Goal: Information Seeking & Learning: Learn about a topic

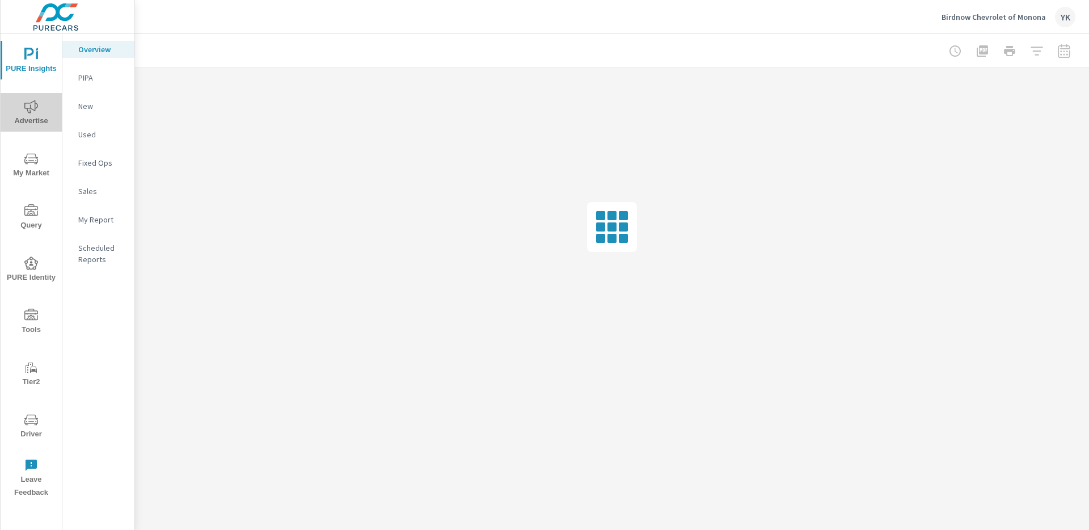
click at [32, 111] on icon "nav menu" at bounding box center [31, 107] width 14 height 14
click at [99, 404] on div "Conversions" at bounding box center [98, 412] width 72 height 17
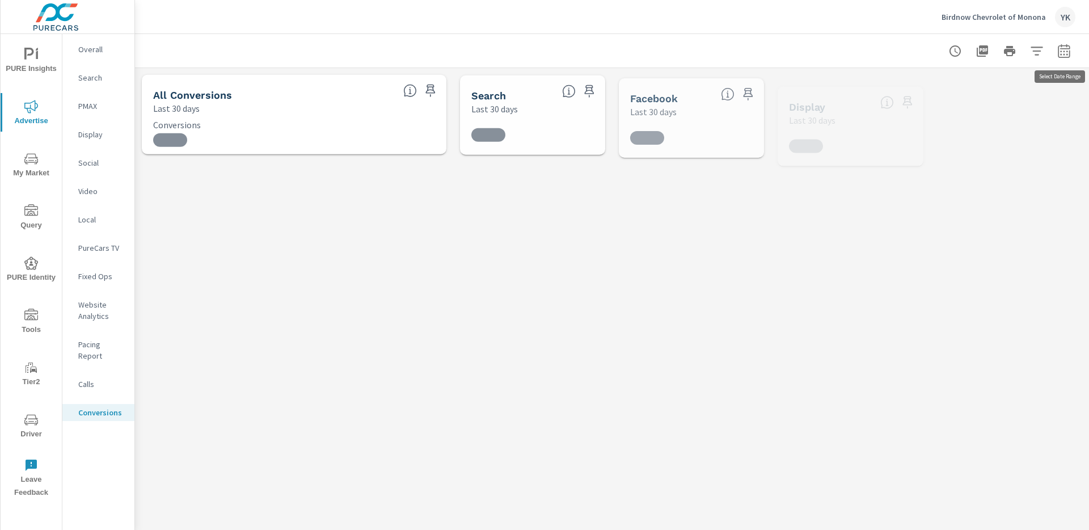
scroll to position [213, 0]
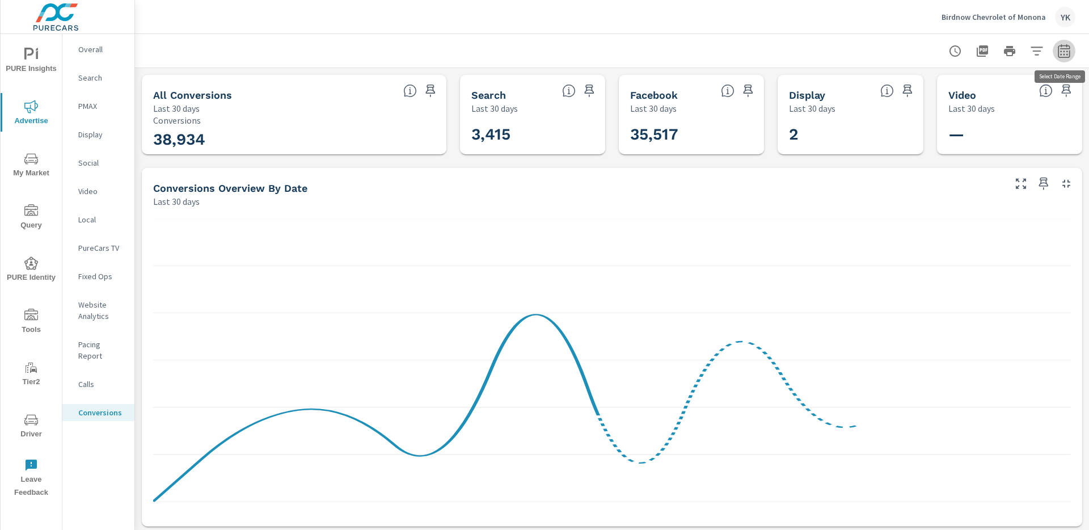
click at [1065, 57] on button "button" at bounding box center [1064, 51] width 23 height 23
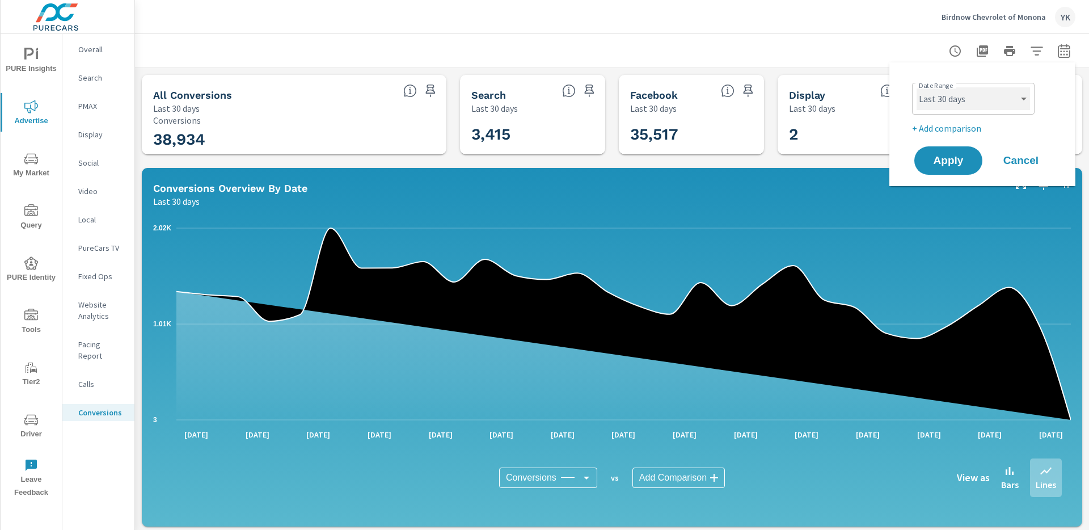
click at [992, 96] on select "Custom [DATE] Last week Last 7 days Last 14 days Last 30 days Last 45 days Last…" at bounding box center [973, 98] width 113 height 23
click at [917, 87] on select "Custom [DATE] Last week Last 7 days Last 14 days Last 30 days Last 45 days Last…" at bounding box center [973, 98] width 113 height 23
select select "Last month"
click at [973, 119] on div "Date Range Custom [DATE] Last week Last 7 days Last 14 days Last 30 days Last 4…" at bounding box center [984, 106] width 145 height 57
click at [971, 123] on p "+ Add comparison" at bounding box center [984, 128] width 145 height 14
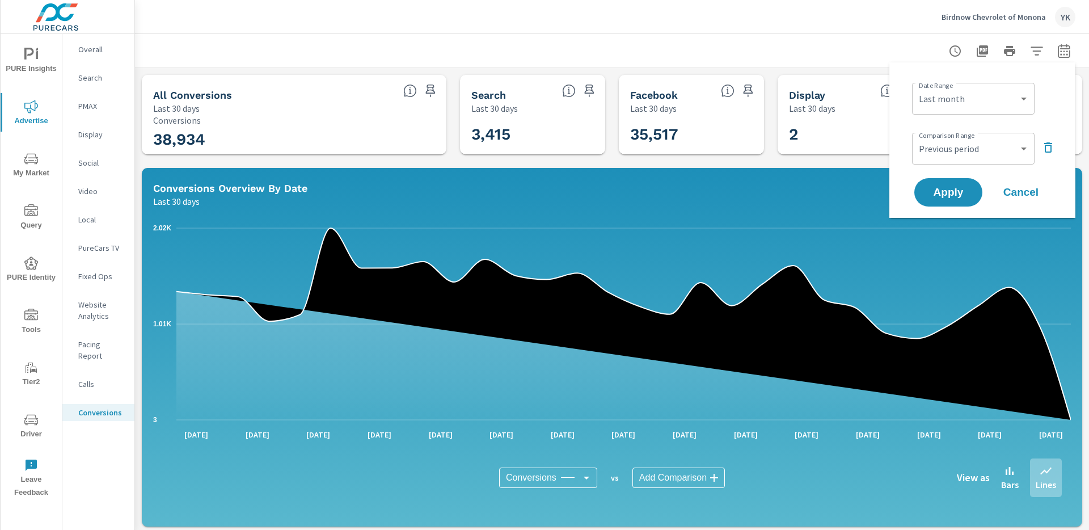
click at [972, 130] on div "Comparison Range Custom Previous period Previous month Previous year ​" at bounding box center [984, 147] width 145 height 39
click at [975, 149] on select "Custom Previous period Previous month Previous year" at bounding box center [973, 148] width 113 height 23
click at [917, 137] on select "Custom Previous period Previous month Previous year" at bounding box center [973, 148] width 113 height 23
select select "Previous month"
click at [960, 192] on span "Apply" at bounding box center [948, 192] width 47 height 11
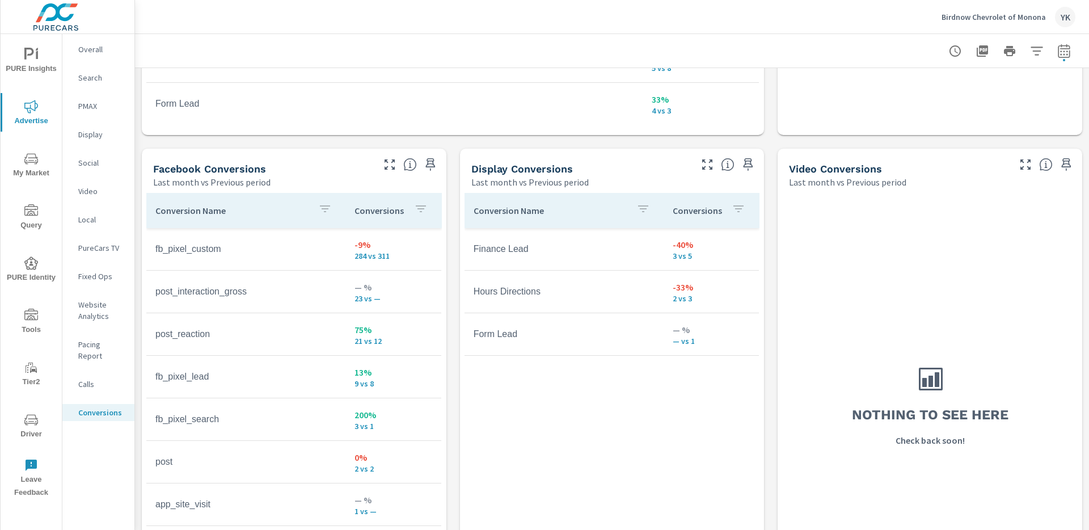
scroll to position [1034, 0]
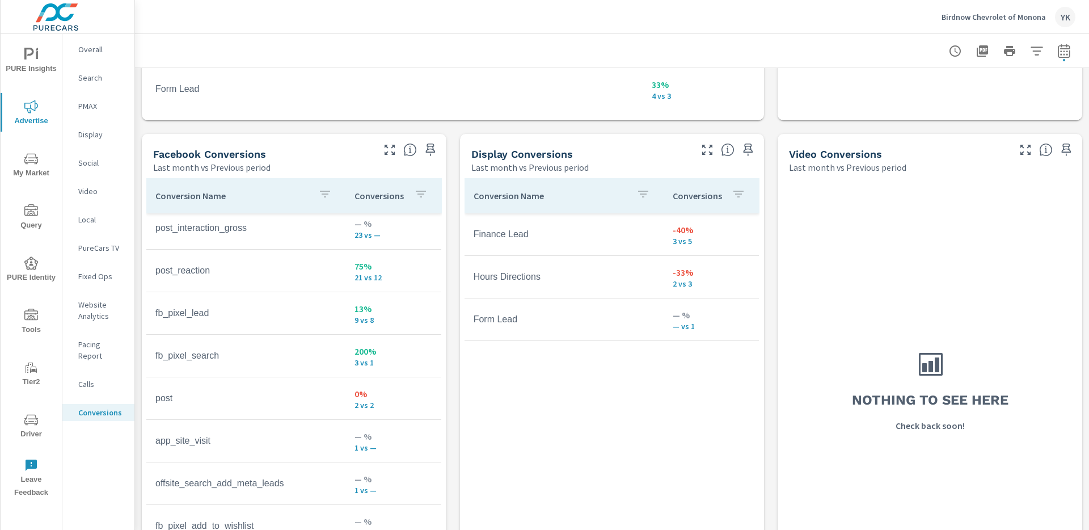
scroll to position [267, 0]
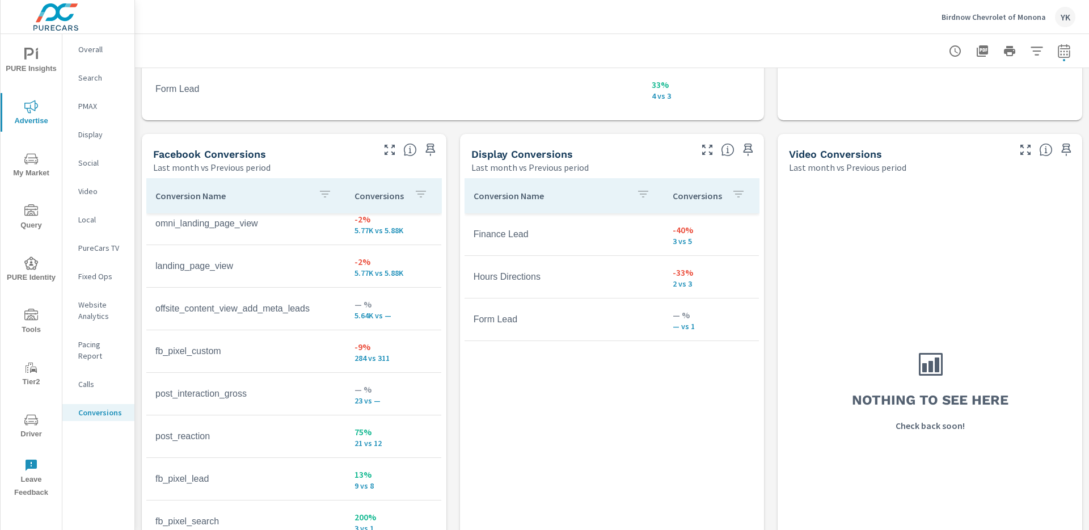
scroll to position [117, 0]
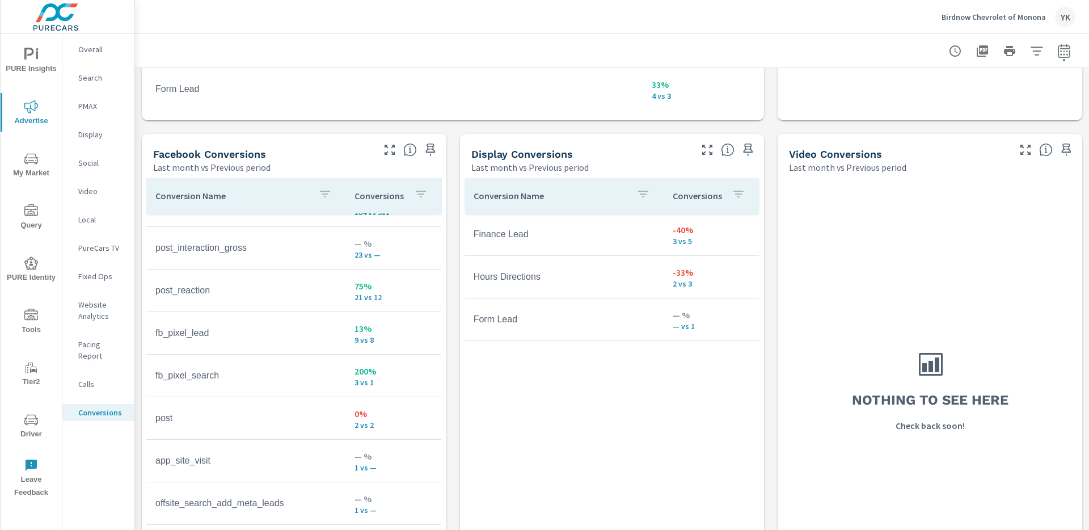
click at [378, 342] on p "9 vs 8" at bounding box center [394, 339] width 78 height 9
drag, startPoint x: 378, startPoint y: 339, endPoint x: 333, endPoint y: 330, distance: 45.6
click at [333, 330] on tr "fb_pixel_lead 13% 9 vs 8" at bounding box center [293, 333] width 295 height 43
click at [333, 330] on td "fb_pixel_lead" at bounding box center [245, 333] width 199 height 28
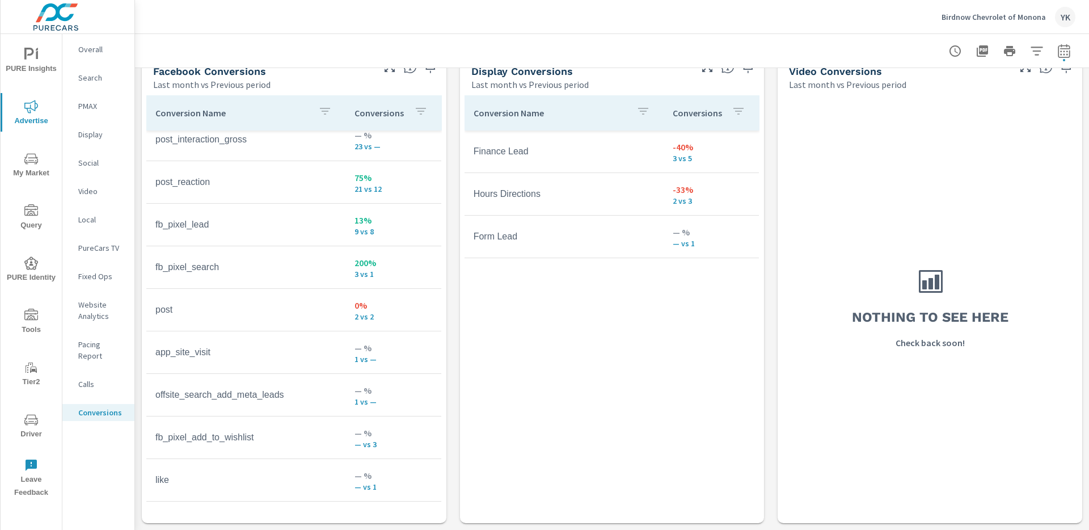
scroll to position [1116, 0]
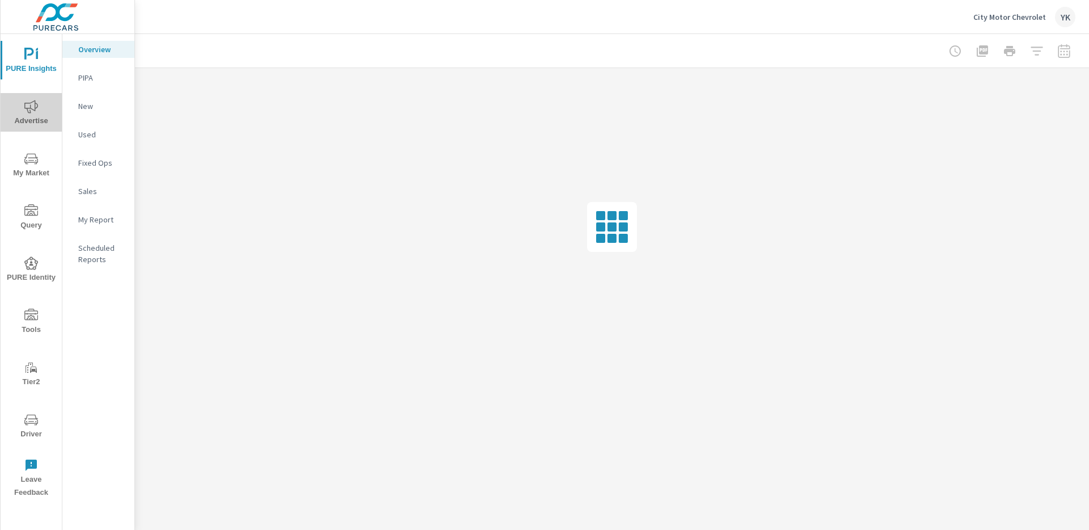
click at [32, 100] on icon "nav menu" at bounding box center [31, 107] width 14 height 14
click at [87, 407] on p "Conversions" at bounding box center [101, 412] width 47 height 11
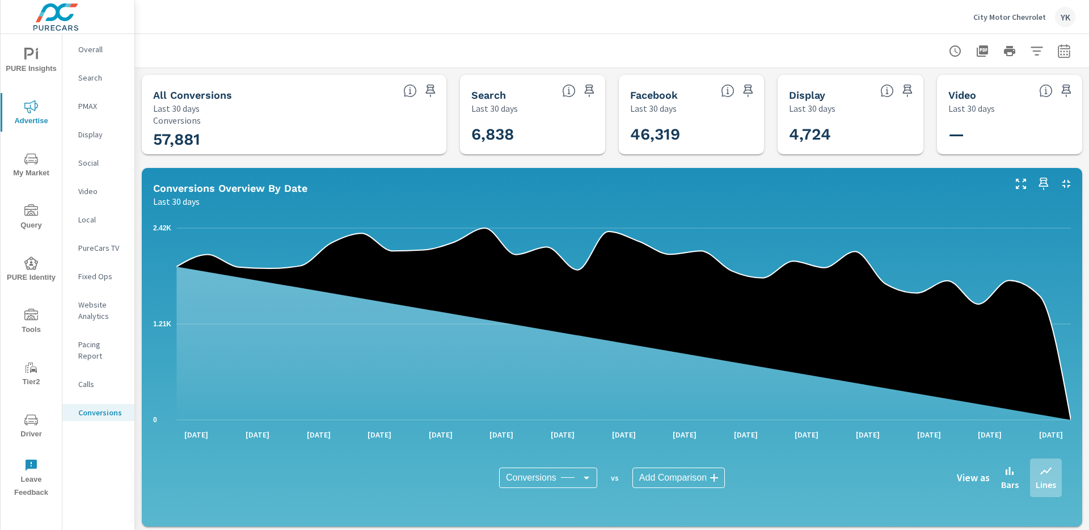
click at [1060, 54] on icon "button" at bounding box center [1063, 52] width 7 height 5
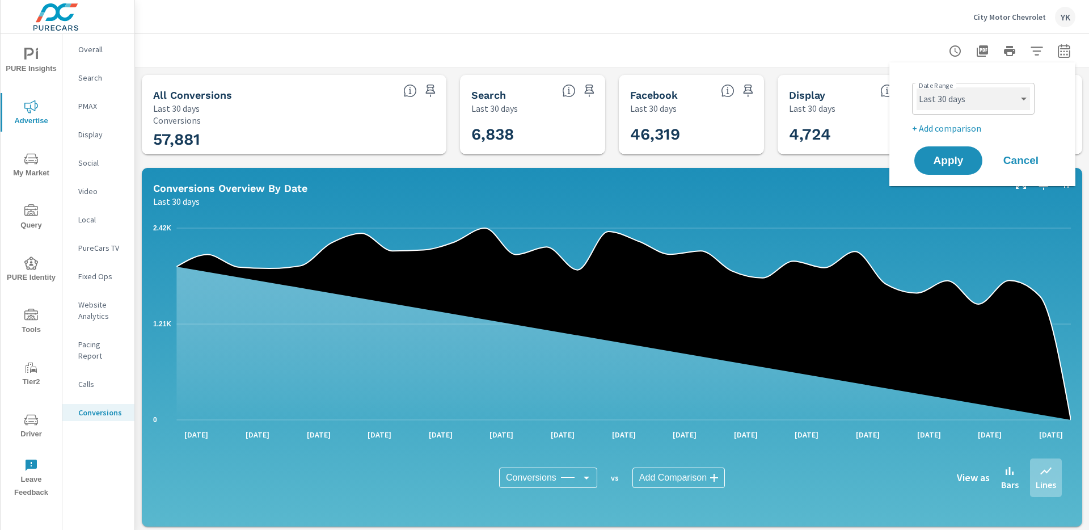
click at [960, 104] on select "Custom [DATE] Last week Last 7 days Last 14 days Last 30 days Last 45 days Last…" at bounding box center [973, 98] width 113 height 23
click at [917, 87] on select "Custom [DATE] Last week Last 7 days Last 14 days Last 30 days Last 45 days Last…" at bounding box center [973, 98] width 113 height 23
select select "Last month"
click at [953, 158] on span "Apply" at bounding box center [948, 160] width 47 height 11
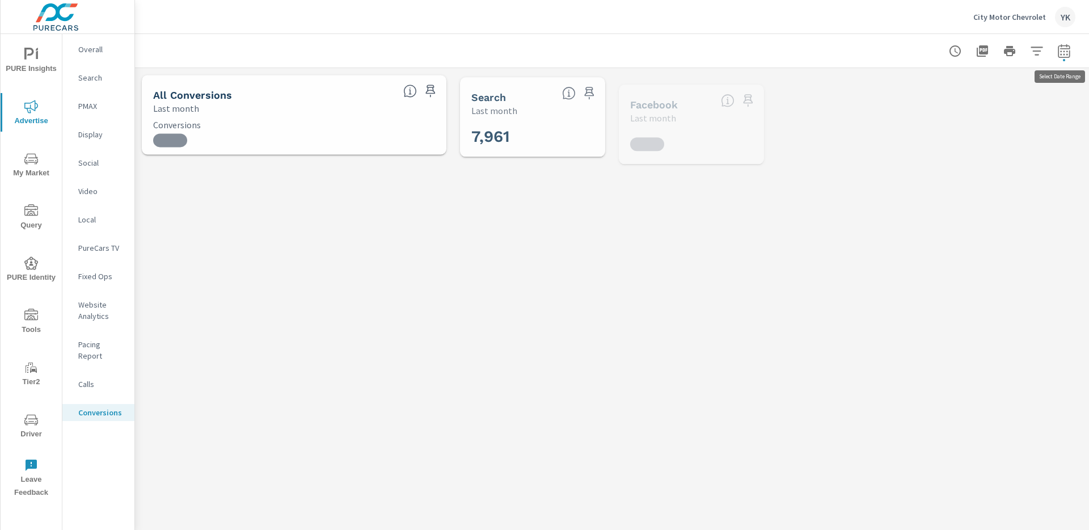
click at [1063, 50] on icon "button" at bounding box center [1064, 51] width 14 height 14
select select "Last month"
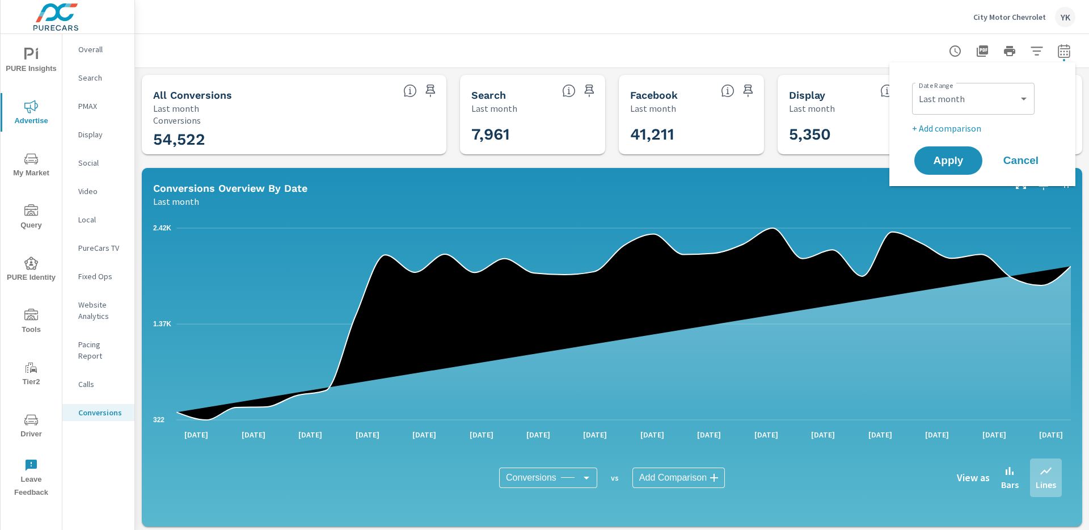
click at [966, 129] on p "+ Add comparison" at bounding box center [984, 128] width 145 height 14
select select "Previous period"
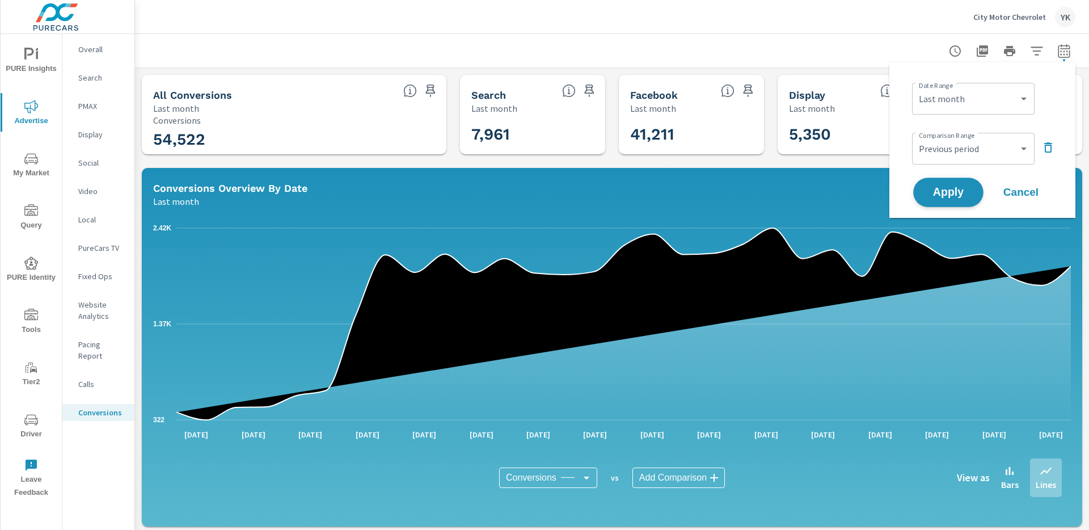
click at [958, 191] on span "Apply" at bounding box center [948, 192] width 47 height 11
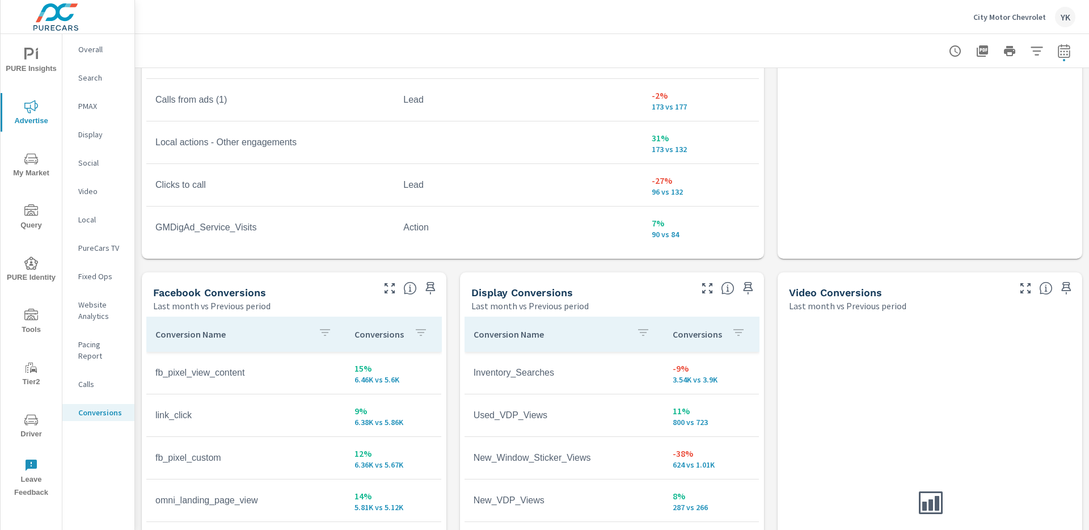
scroll to position [941, 0]
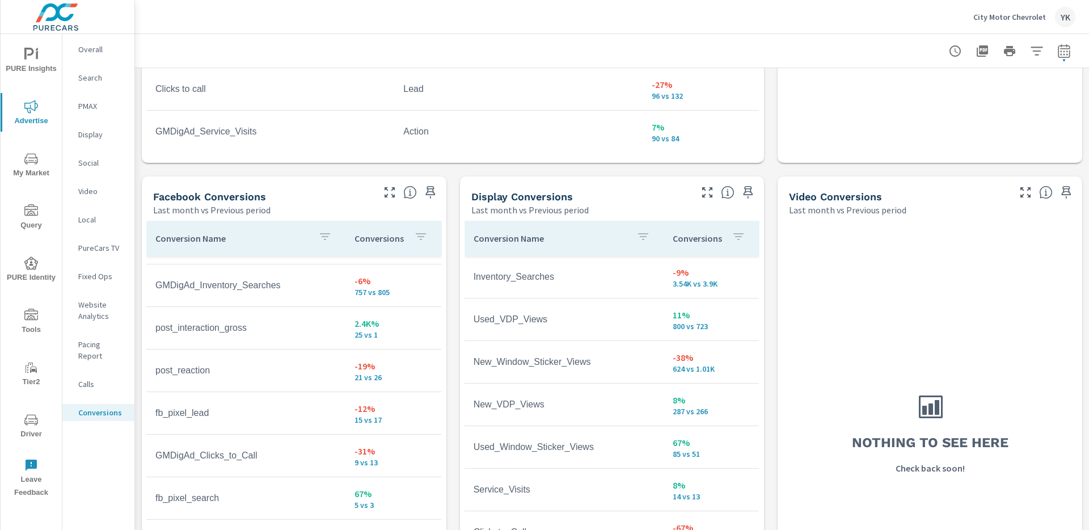
scroll to position [997, 0]
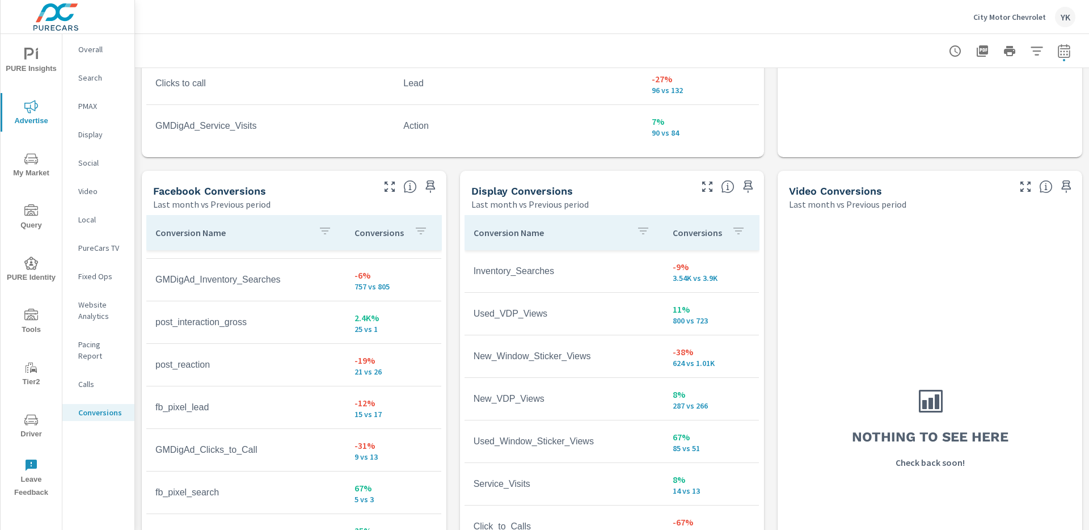
click at [99, 302] on p "Website Analytics" at bounding box center [101, 310] width 47 height 23
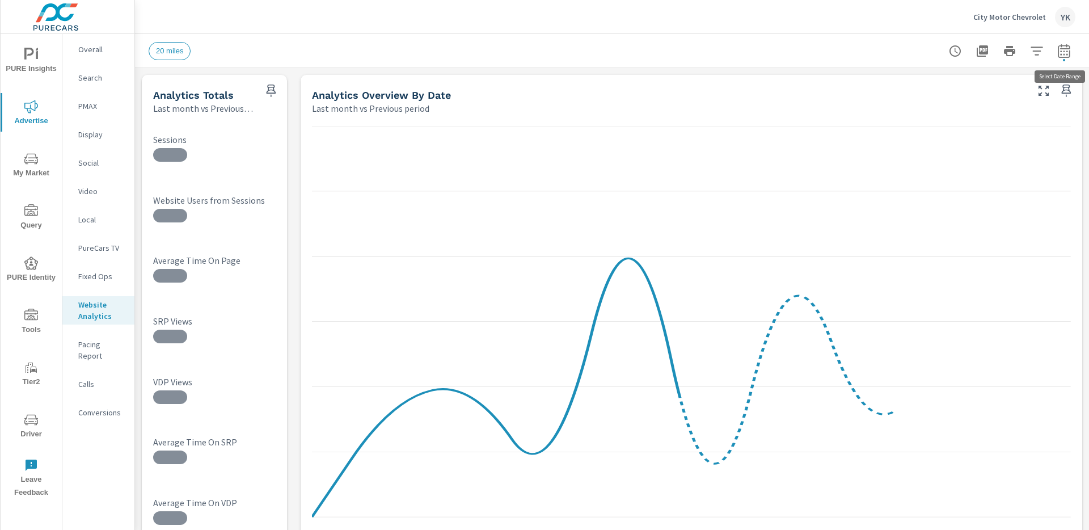
click at [1060, 57] on icon "button" at bounding box center [1064, 51] width 12 height 14
select select "Last month"
select select "Previous period"
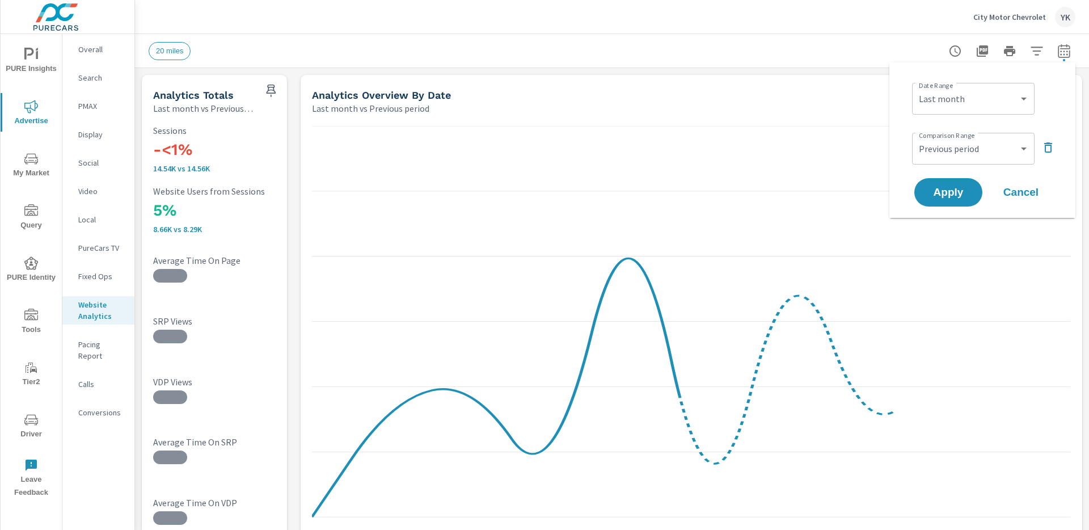
click at [834, 42] on div "20 miles" at bounding box center [533, 51] width 768 height 18
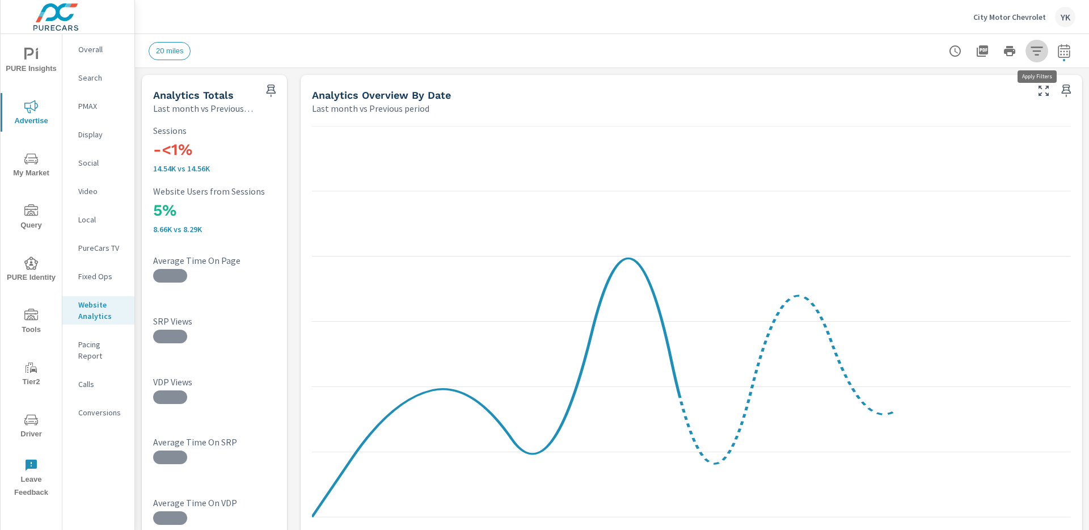
click at [1032, 58] on button "button" at bounding box center [1037, 51] width 23 height 23
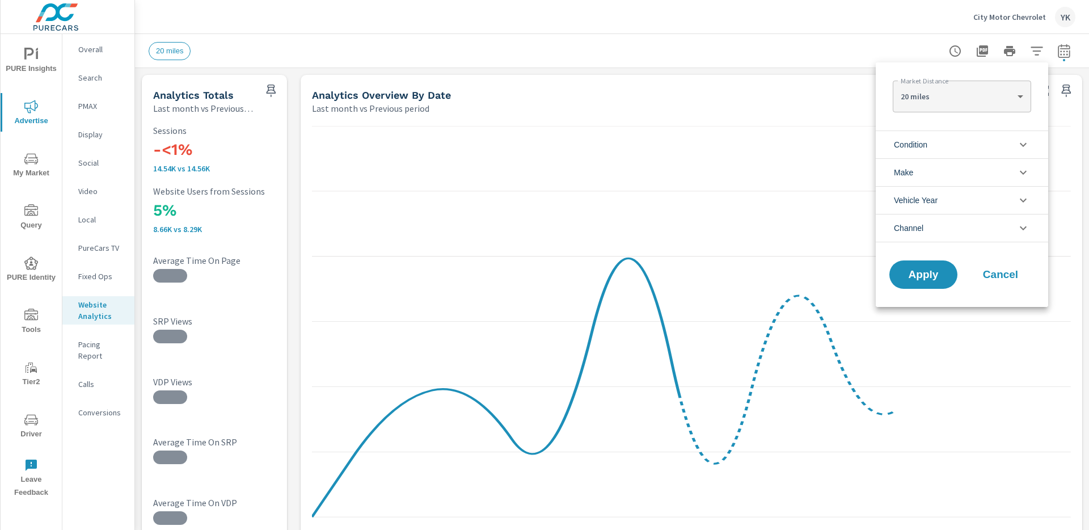
click at [926, 226] on li "Channel" at bounding box center [962, 228] width 172 height 28
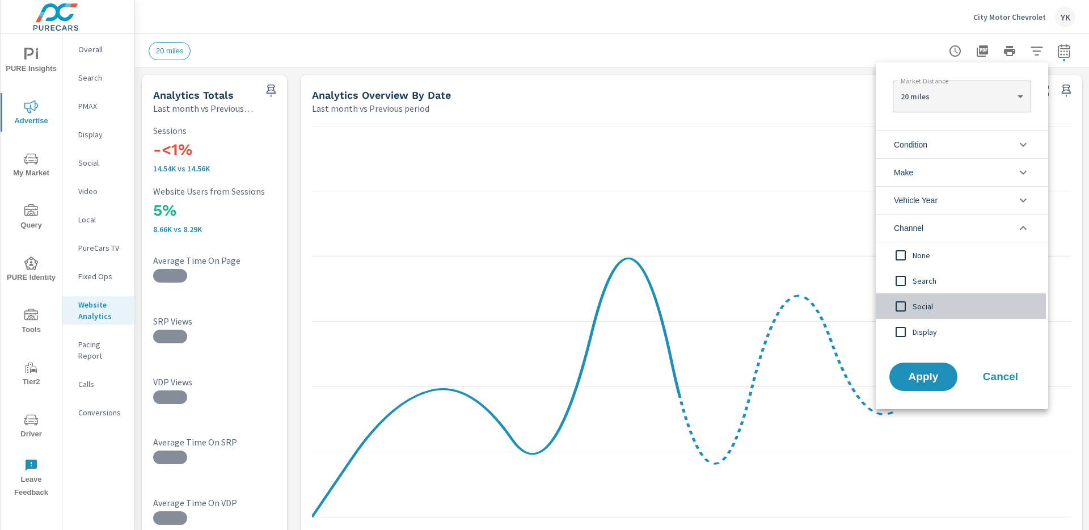
click at [912, 304] on input "filter options" at bounding box center [901, 306] width 24 height 24
click at [913, 365] on button "Apply" at bounding box center [923, 376] width 70 height 29
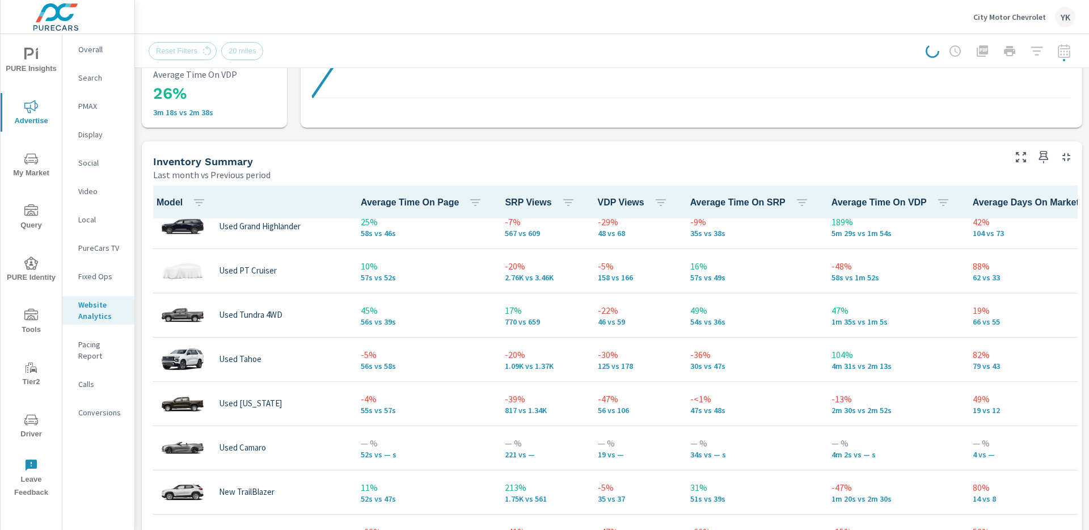
scroll to position [951, 0]
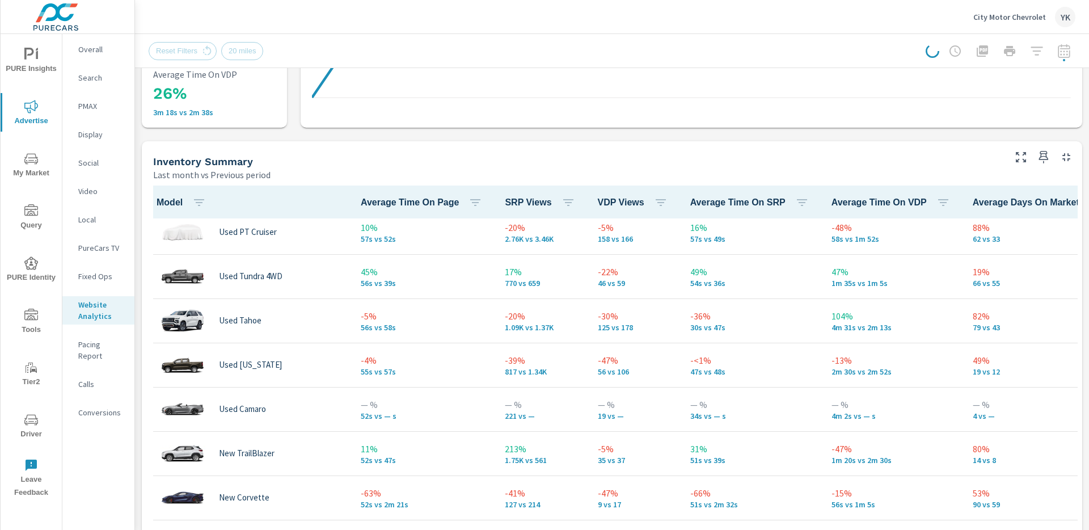
scroll to position [980, 0]
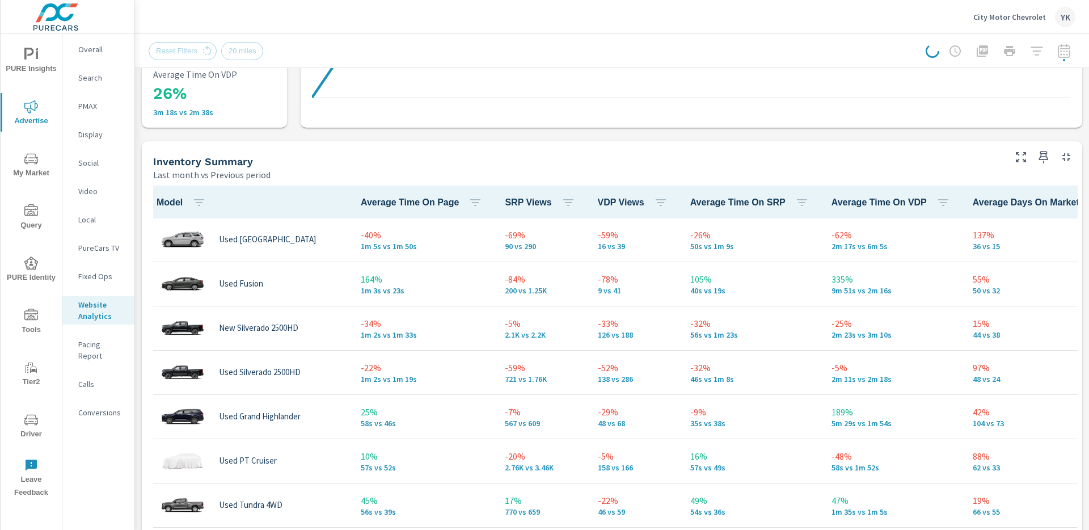
scroll to position [645, 0]
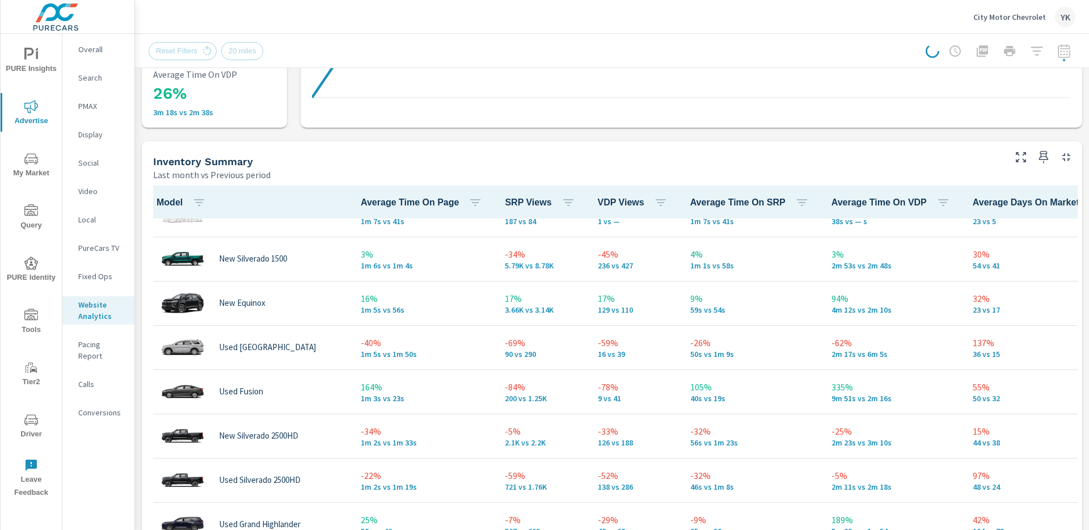
click at [88, 160] on p "Social" at bounding box center [101, 162] width 47 height 11
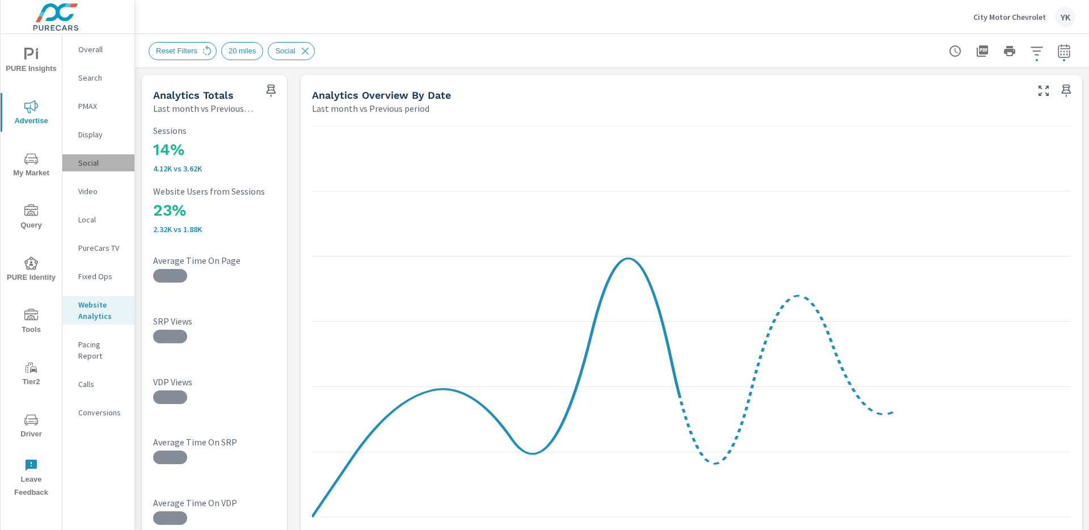
click at [99, 157] on p "Social" at bounding box center [101, 162] width 47 height 11
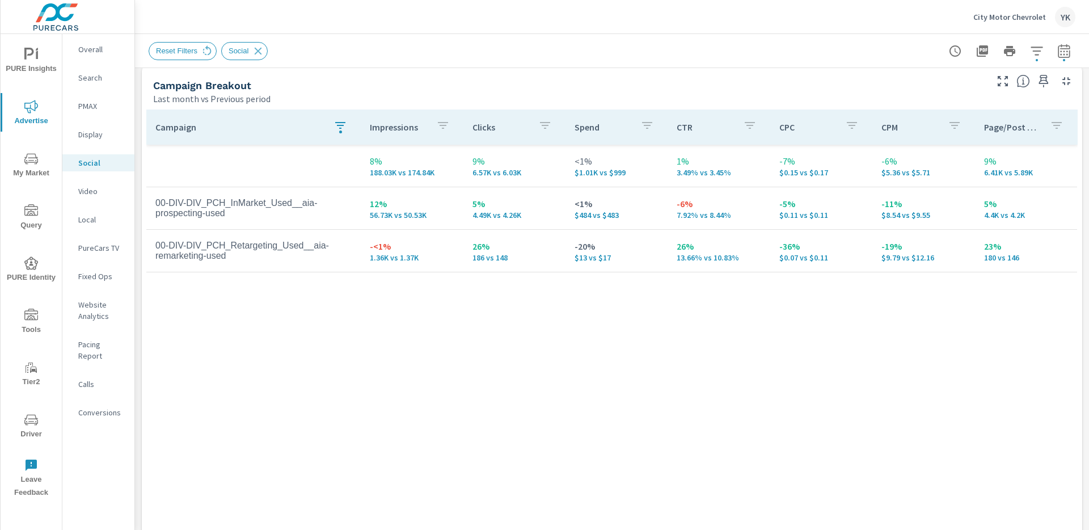
scroll to position [498, 0]
click at [339, 124] on icon "button" at bounding box center [341, 123] width 14 height 14
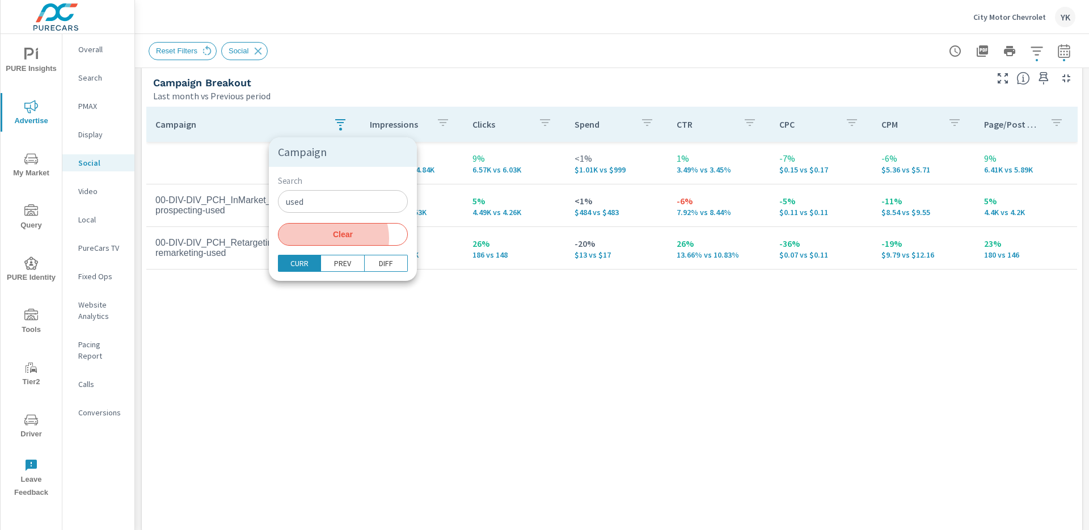
click at [332, 238] on span "Clear" at bounding box center [343, 234] width 116 height 10
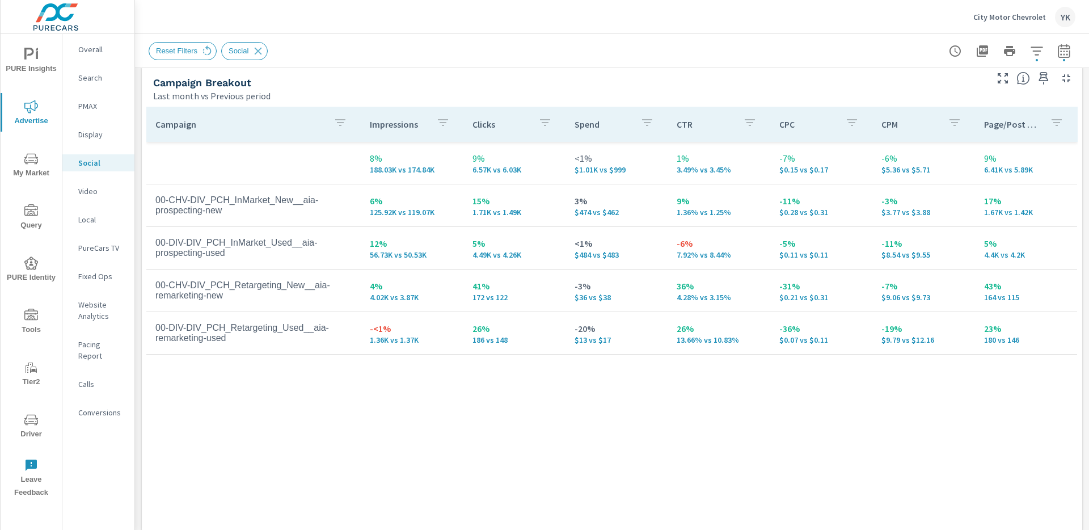
click at [91, 389] on nav "Overall Search PMAX Display Social Video Local PureCars TV Fixed Ops Website An…" at bounding box center [98, 235] width 72 height 403
click at [94, 407] on p "Conversions" at bounding box center [101, 412] width 47 height 11
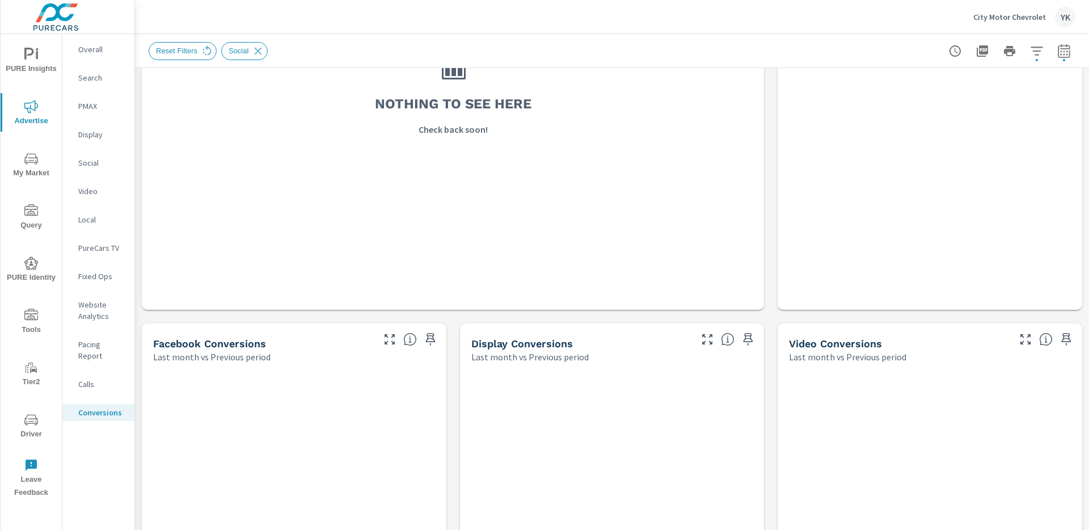
scroll to position [912, 0]
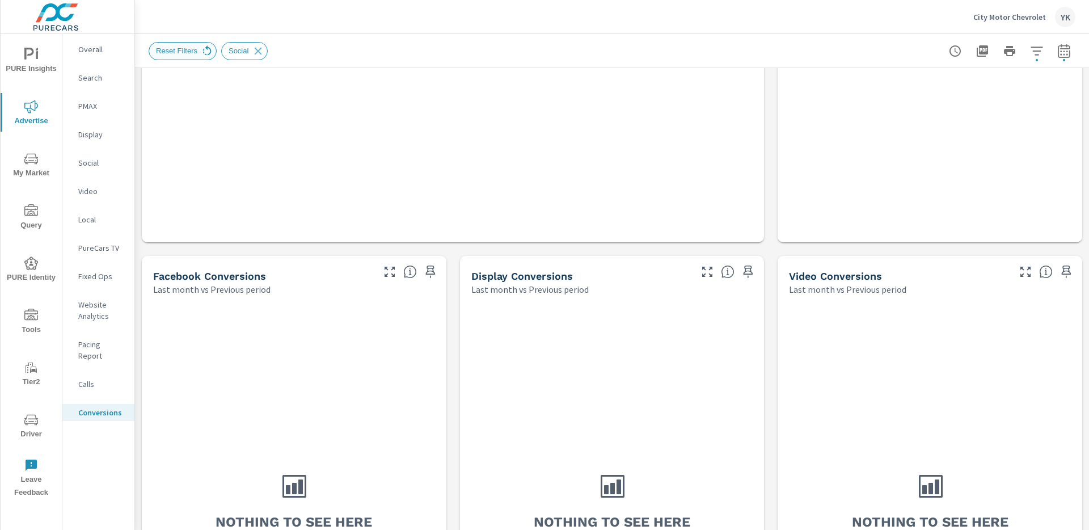
click at [209, 52] on icon at bounding box center [207, 51] width 12 height 12
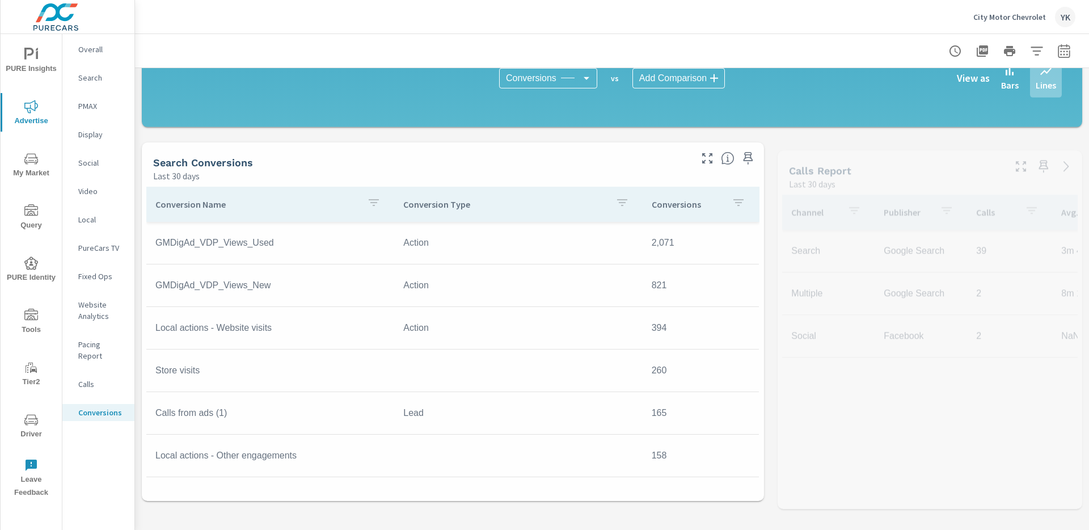
scroll to position [608, 0]
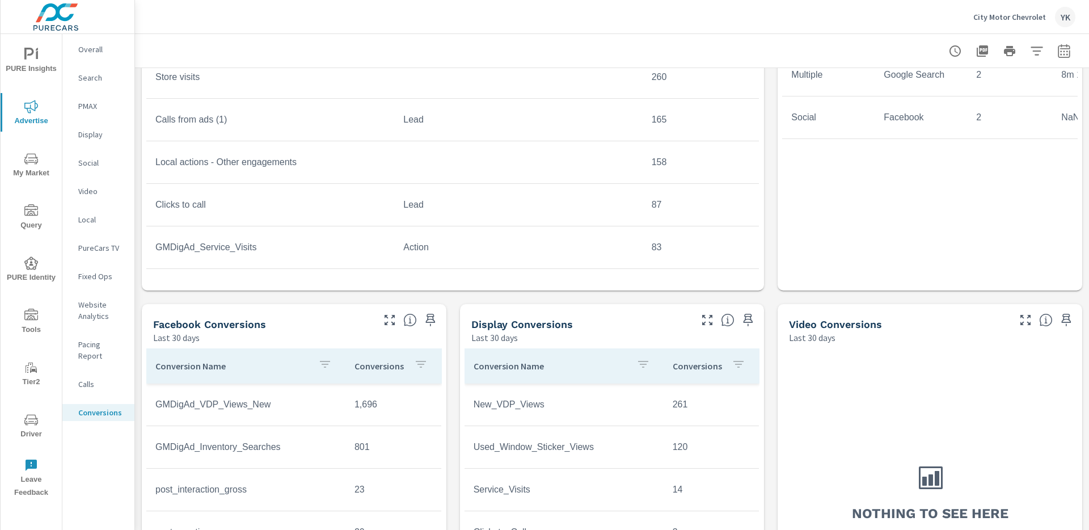
scroll to position [187, 0]
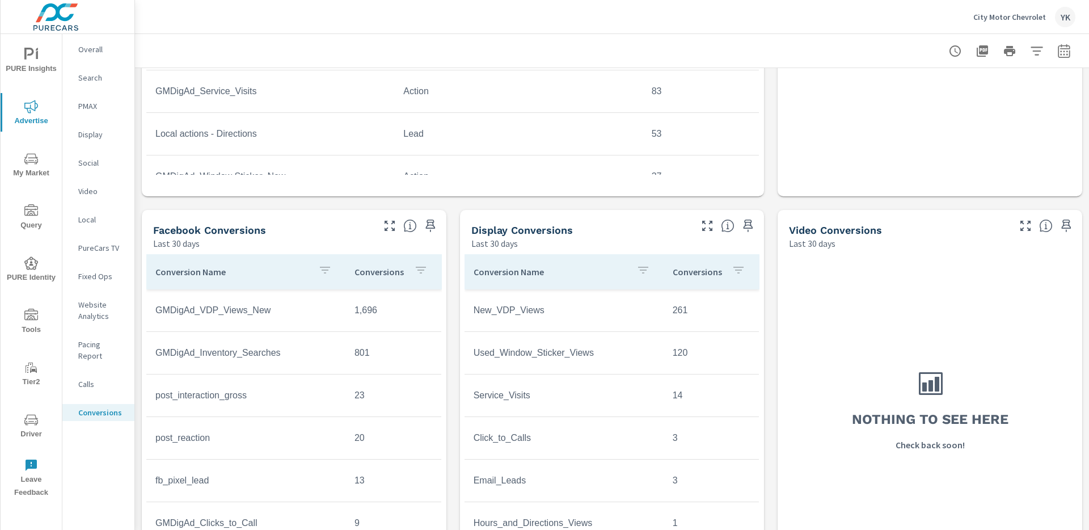
scroll to position [748, 0]
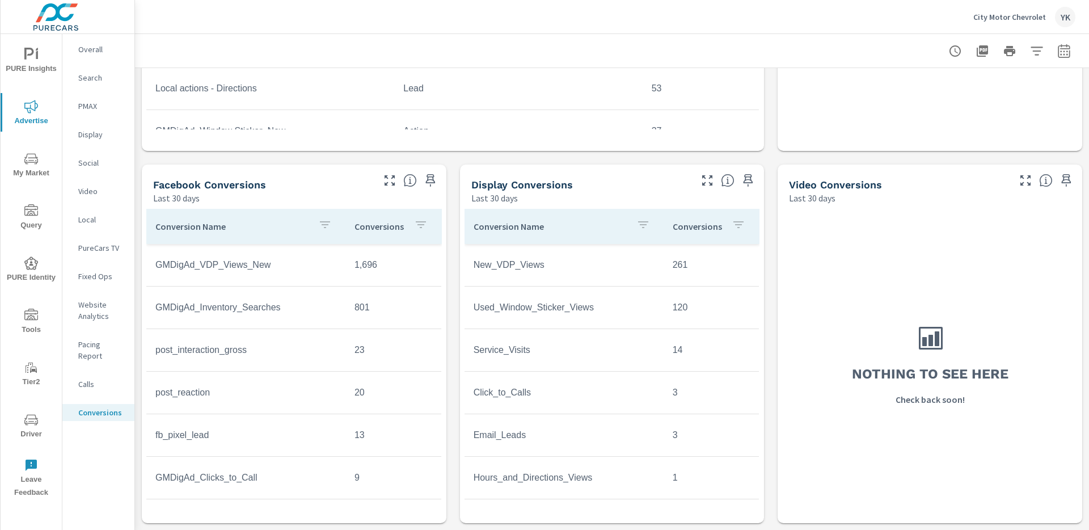
click at [1068, 50] on icon "button" at bounding box center [1064, 51] width 14 height 14
click at [950, 81] on div "Date Range Custom Yesterday Last week Last 7 days Last 14 days Last 30 days Las…" at bounding box center [984, 97] width 145 height 39
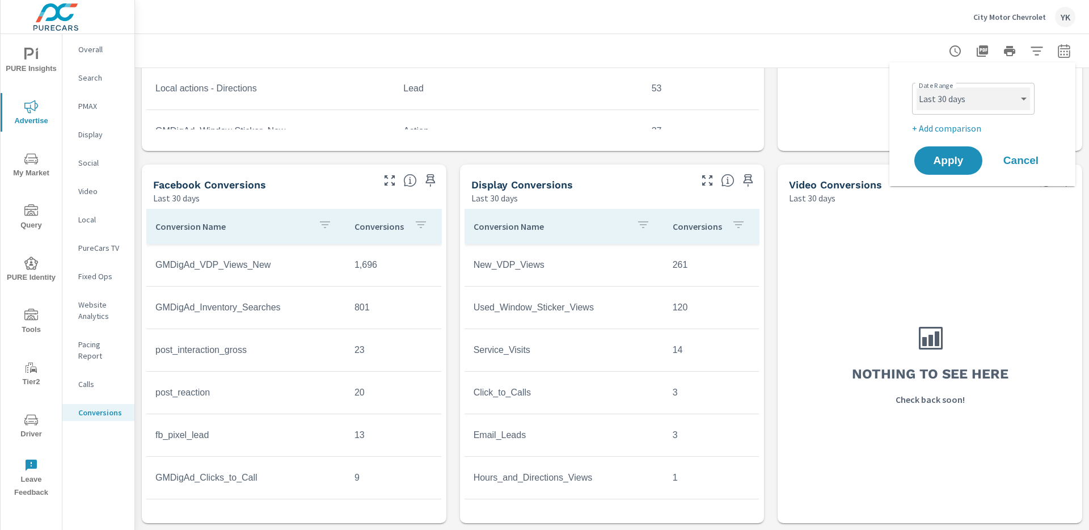
click at [950, 98] on select "Custom [DATE] Last week Last 7 days Last 14 days Last 30 days Last 45 days Last…" at bounding box center [973, 98] width 113 height 23
click at [917, 87] on select "Custom [DATE] Last week Last 7 days Last 14 days Last 30 days Last 45 days Last…" at bounding box center [973, 98] width 113 height 23
select select "Last month"
click at [937, 124] on p "+ Add comparison" at bounding box center [984, 128] width 145 height 14
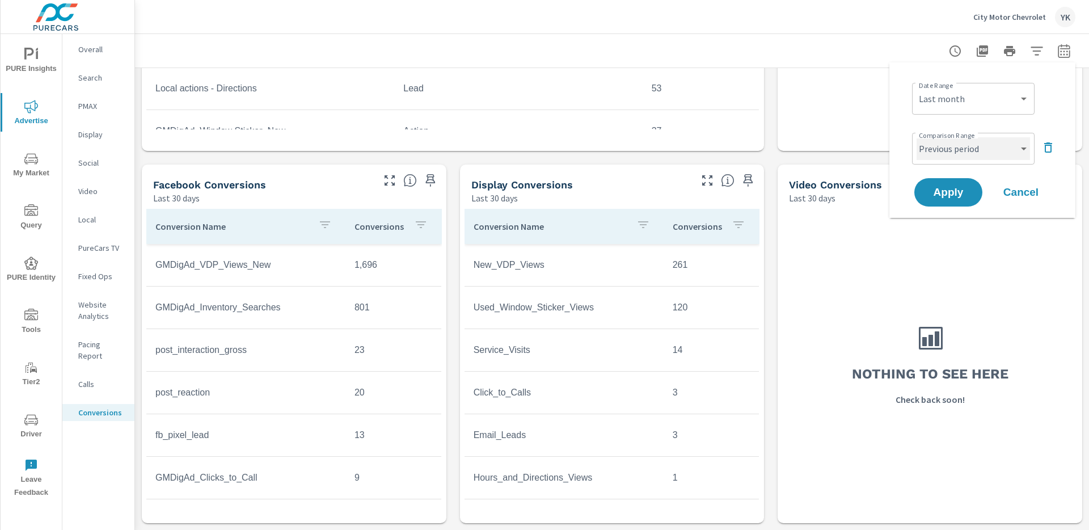
click at [937, 141] on select "Custom Previous period Previous month Previous year" at bounding box center [973, 148] width 113 height 23
click at [917, 137] on select "Custom Previous period Previous month Previous year" at bounding box center [973, 148] width 113 height 23
select select "Previous month"
click at [938, 187] on span "Apply" at bounding box center [948, 192] width 47 height 11
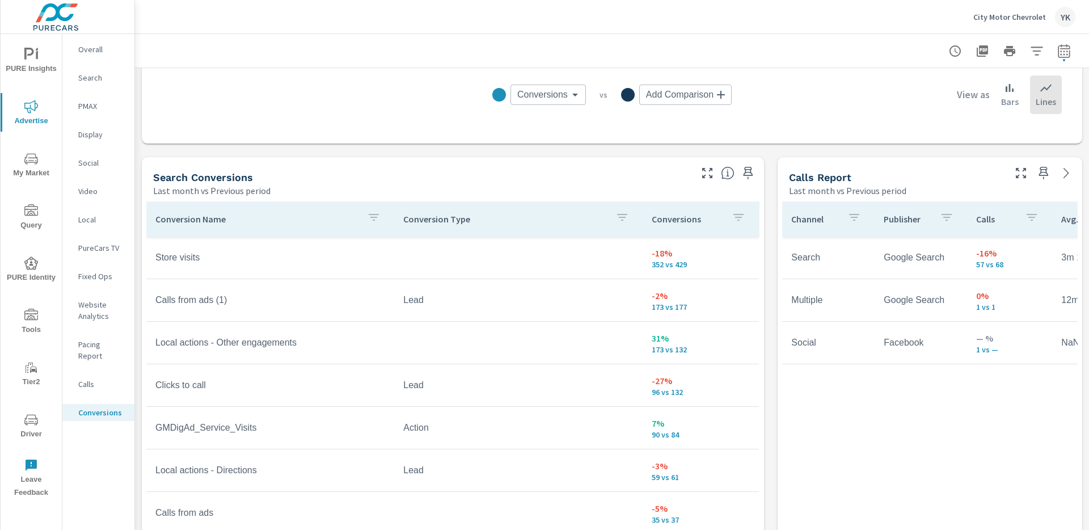
scroll to position [549, 0]
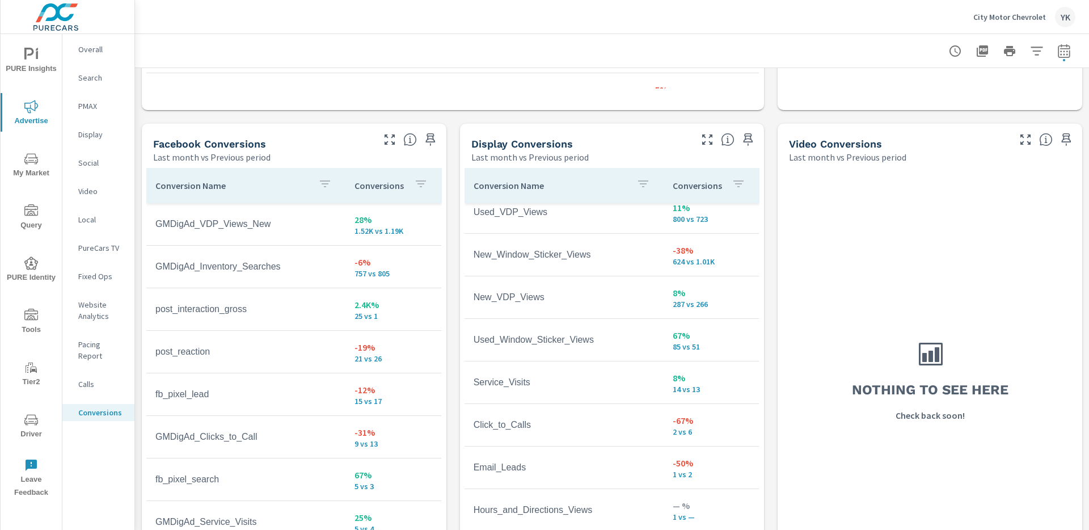
scroll to position [1116, 0]
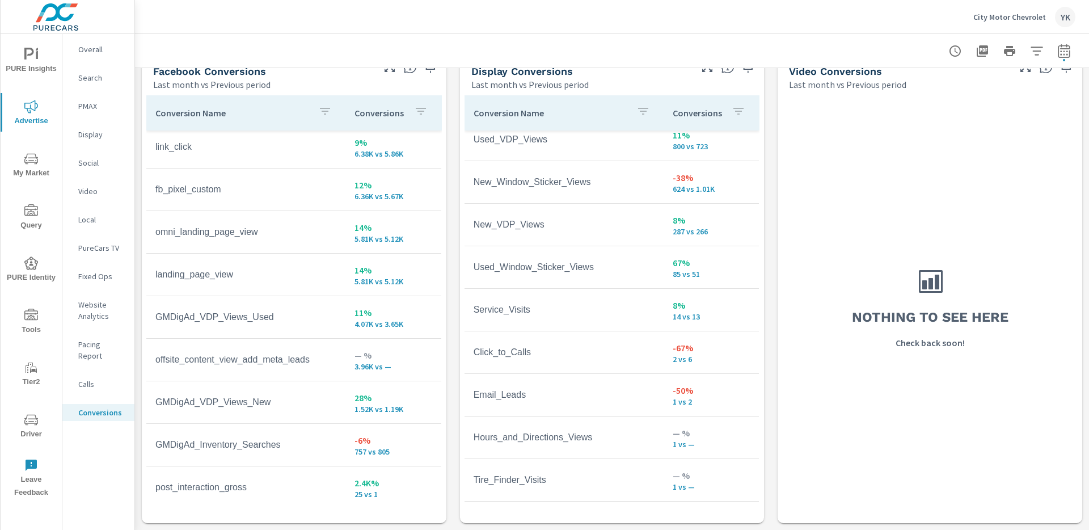
scroll to position [81, 0]
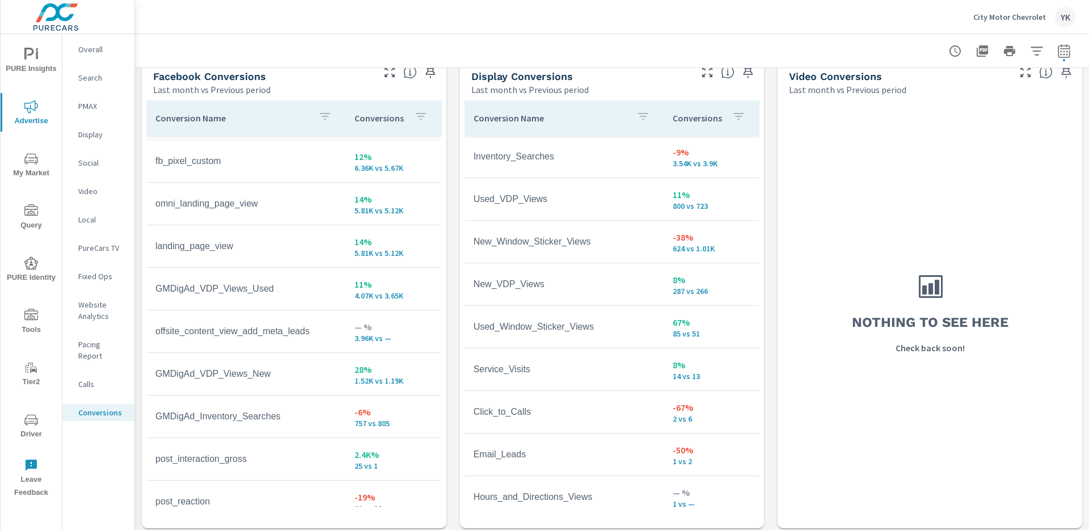
scroll to position [1111, 0]
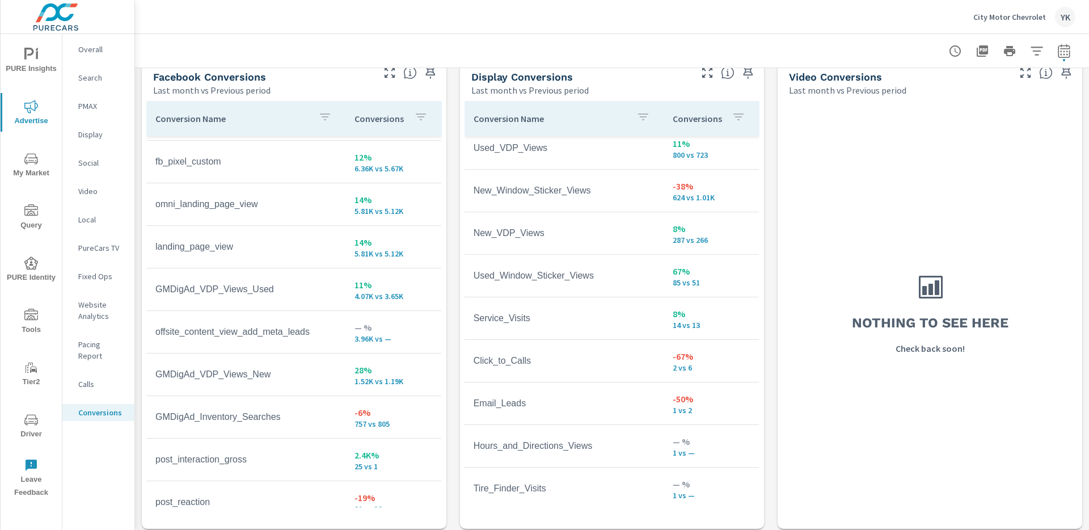
scroll to position [54, 0]
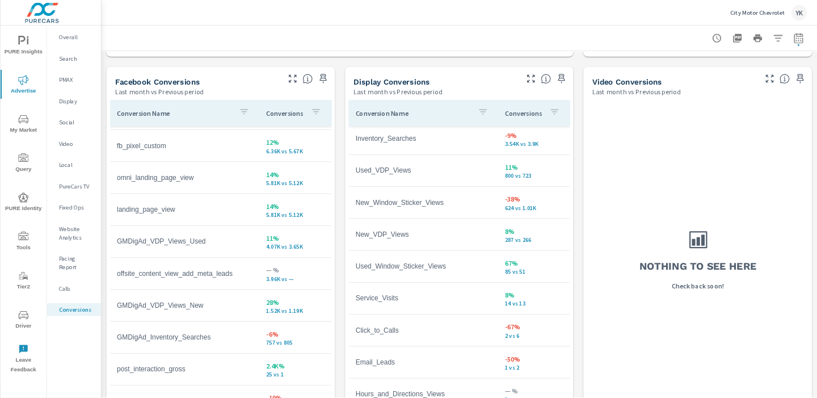
scroll to position [5, 0]
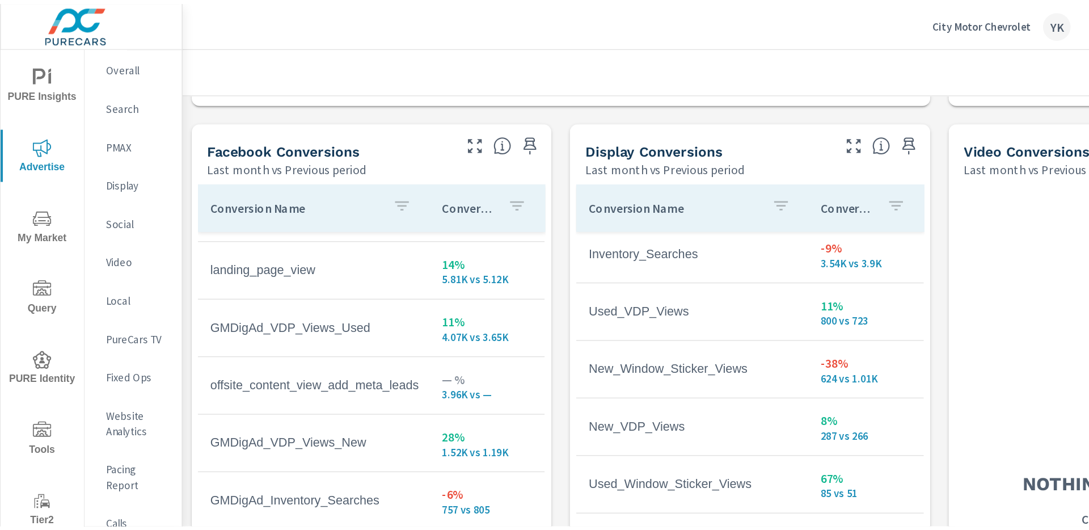
scroll to position [5, 0]
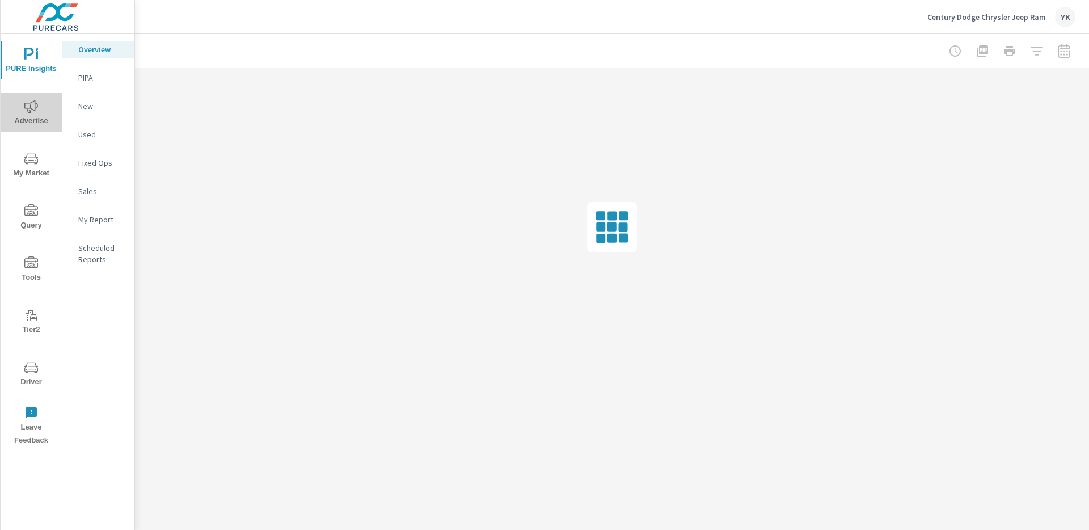
click at [35, 125] on span "Advertise" at bounding box center [31, 114] width 54 height 28
click at [87, 407] on div "Conversions" at bounding box center [98, 412] width 72 height 17
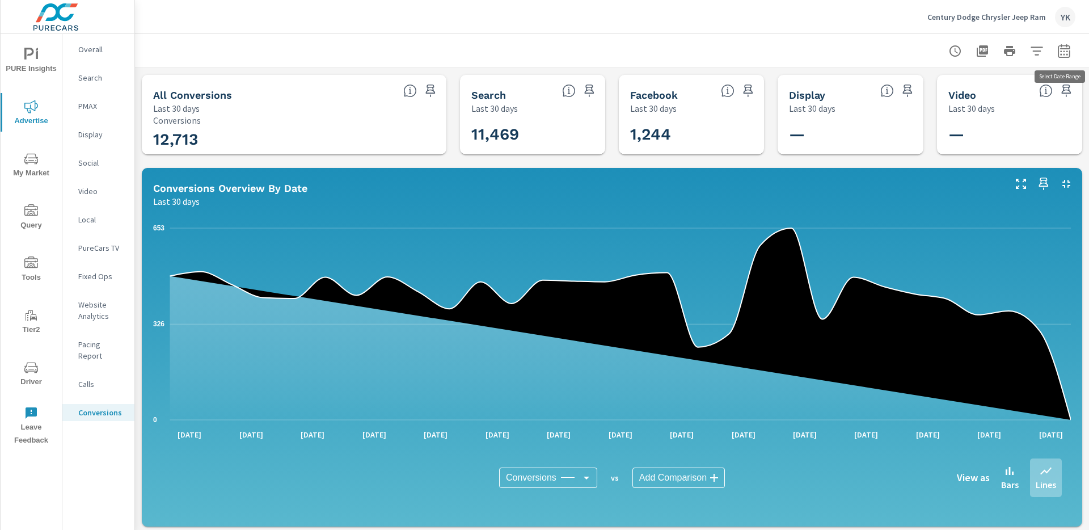
click at [1066, 58] on button "button" at bounding box center [1064, 51] width 23 height 23
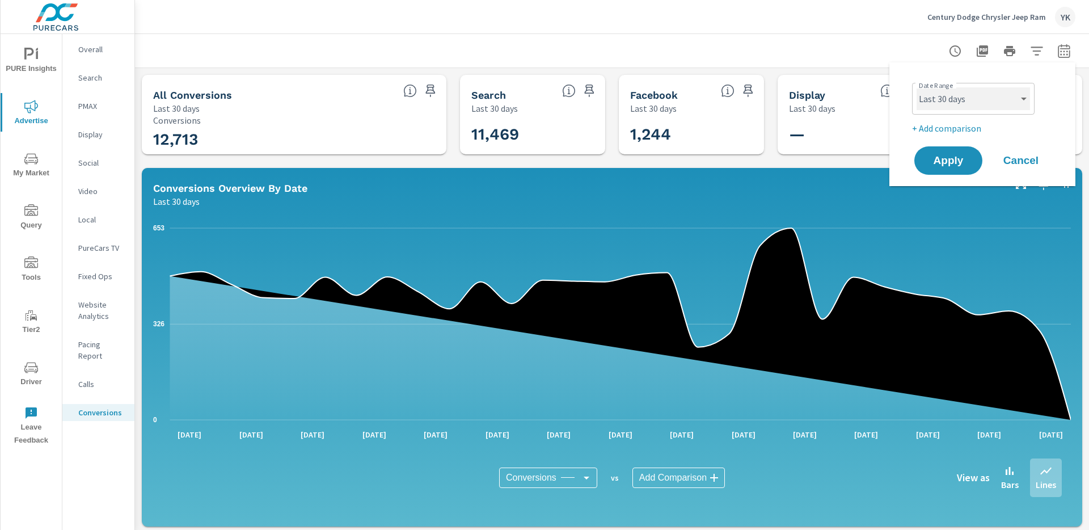
click at [990, 100] on select "Custom [DATE] Last week Last 7 days Last 14 days Last 30 days Last 45 days Last…" at bounding box center [973, 98] width 113 height 23
click at [917, 87] on select "Custom [DATE] Last week Last 7 days Last 14 days Last 30 days Last 45 days Last…" at bounding box center [973, 98] width 113 height 23
select select "Last month"
click at [945, 125] on p "+ Add comparison" at bounding box center [984, 128] width 145 height 14
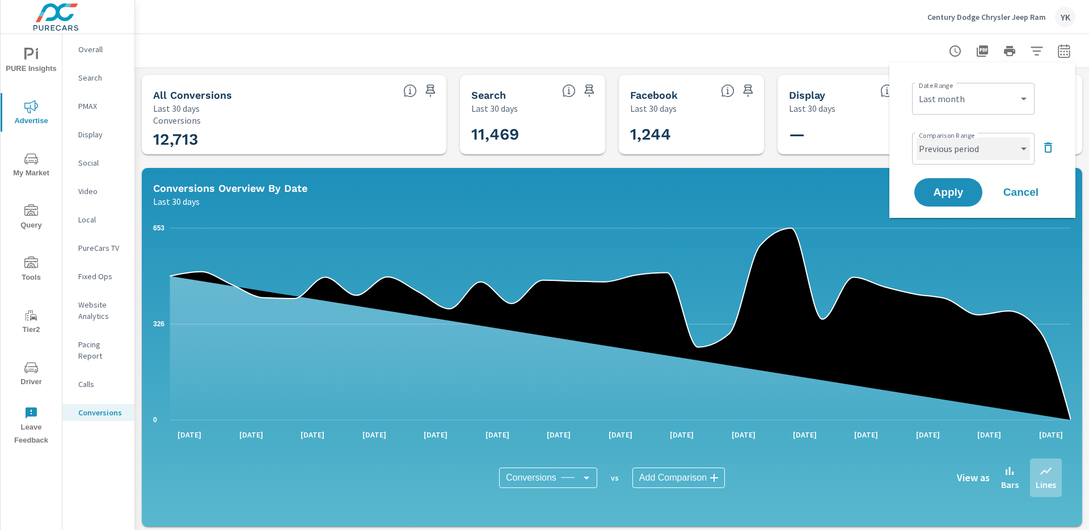
click at [946, 149] on select "Custom Previous period Previous month Previous year" at bounding box center [973, 148] width 113 height 23
click at [917, 137] on select "Custom Previous period Previous month Previous year" at bounding box center [973, 148] width 113 height 23
select select "Previous month"
click at [946, 189] on span "Apply" at bounding box center [948, 192] width 47 height 11
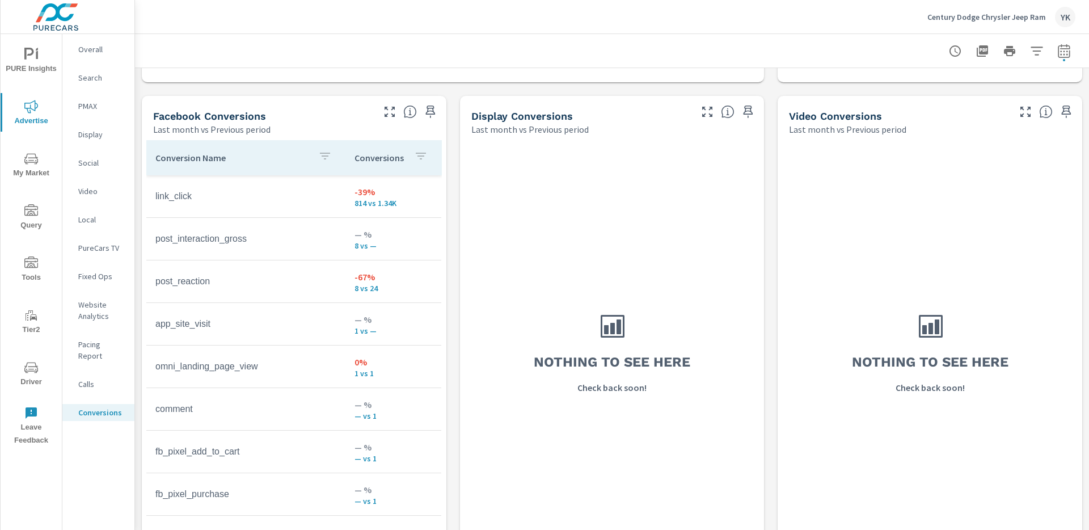
scroll to position [1068, 0]
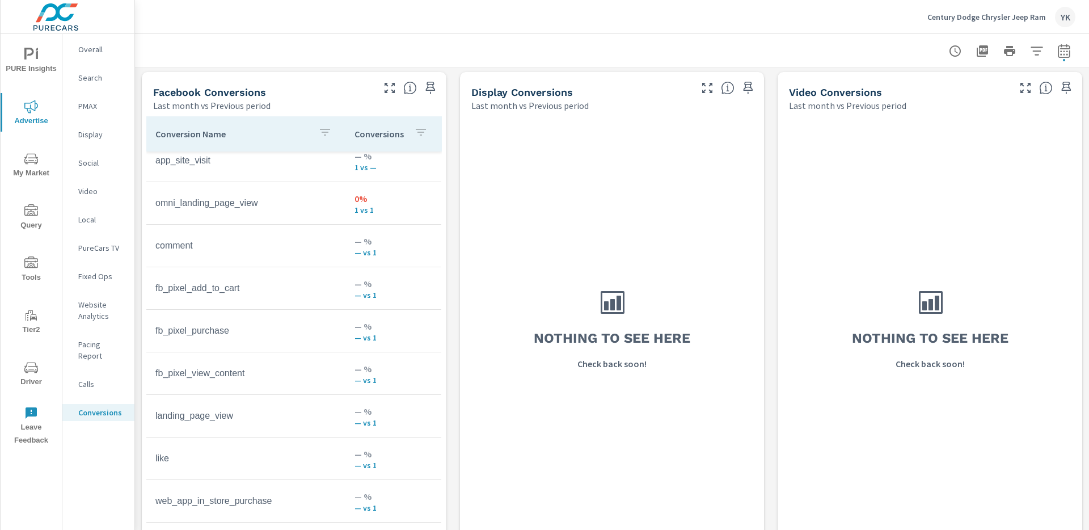
scroll to position [1116, 0]
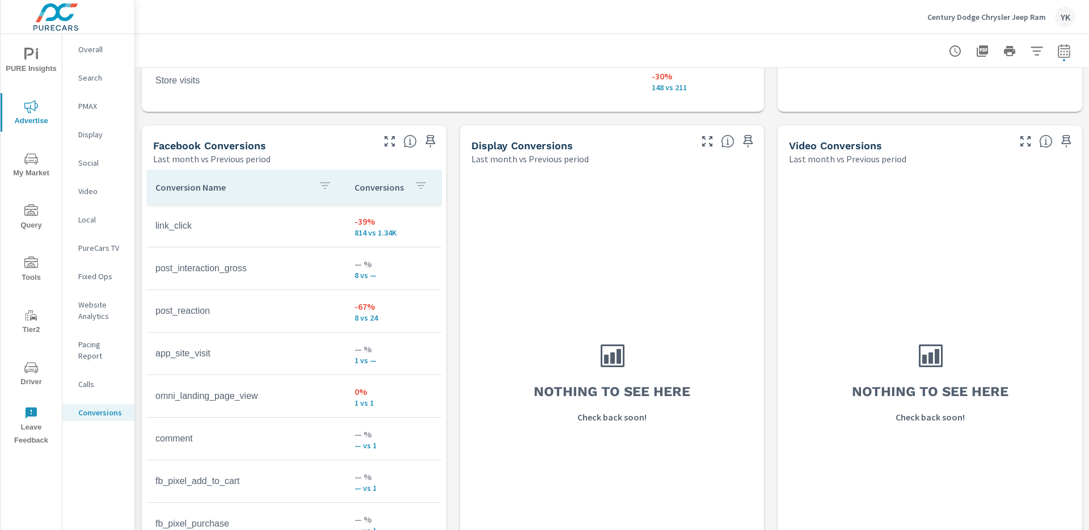
scroll to position [1039, 0]
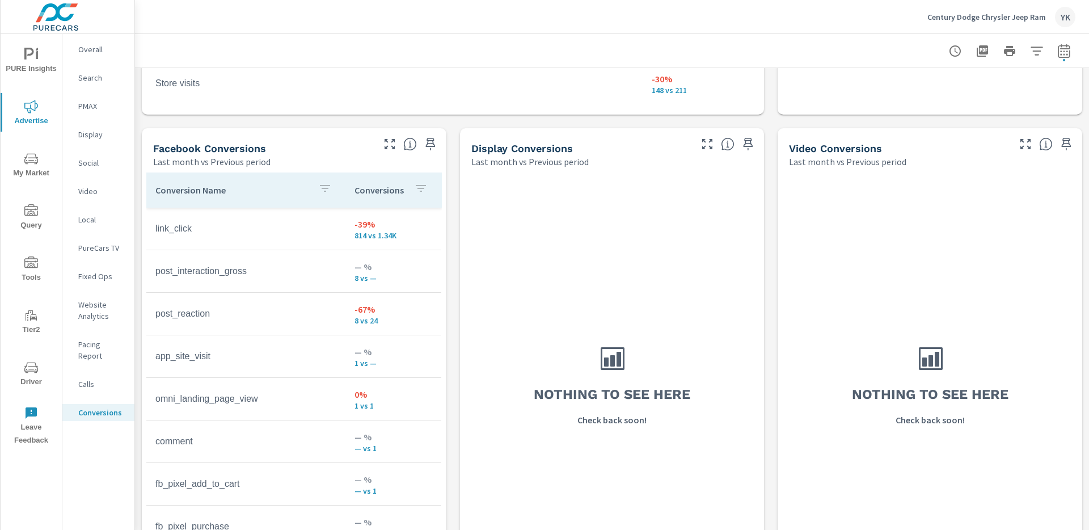
click at [81, 168] on p "Social" at bounding box center [101, 162] width 47 height 11
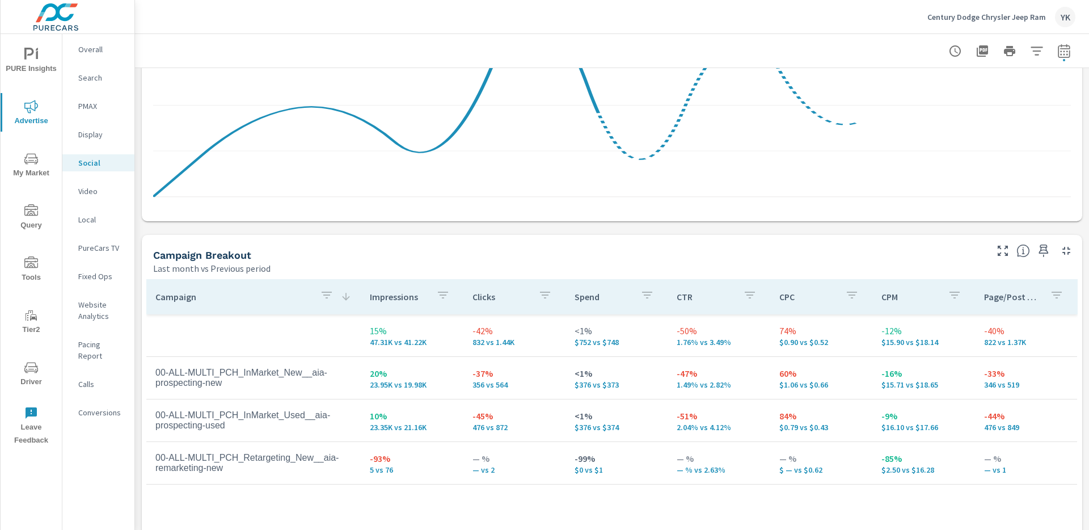
scroll to position [403, 0]
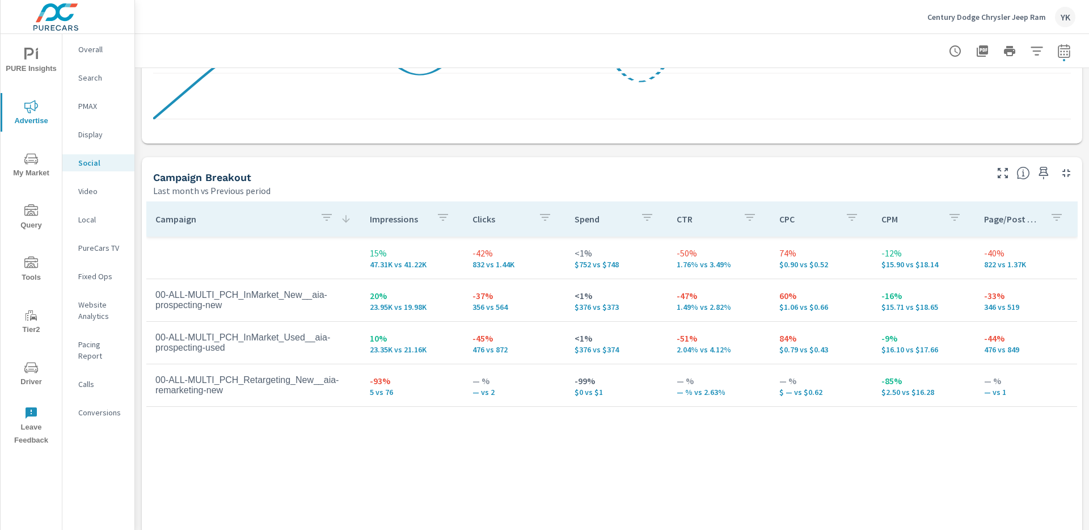
click at [329, 224] on icon "button" at bounding box center [327, 217] width 14 height 14
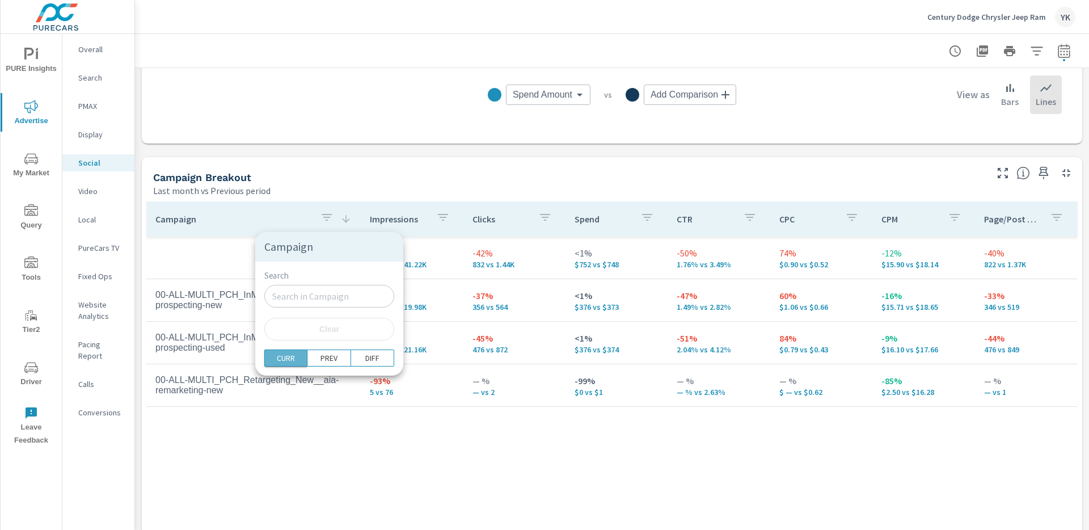
click at [285, 360] on p "CURR" at bounding box center [286, 357] width 18 height 11
click at [291, 447] on div at bounding box center [544, 265] width 1089 height 530
